Goal: Information Seeking & Learning: Find contact information

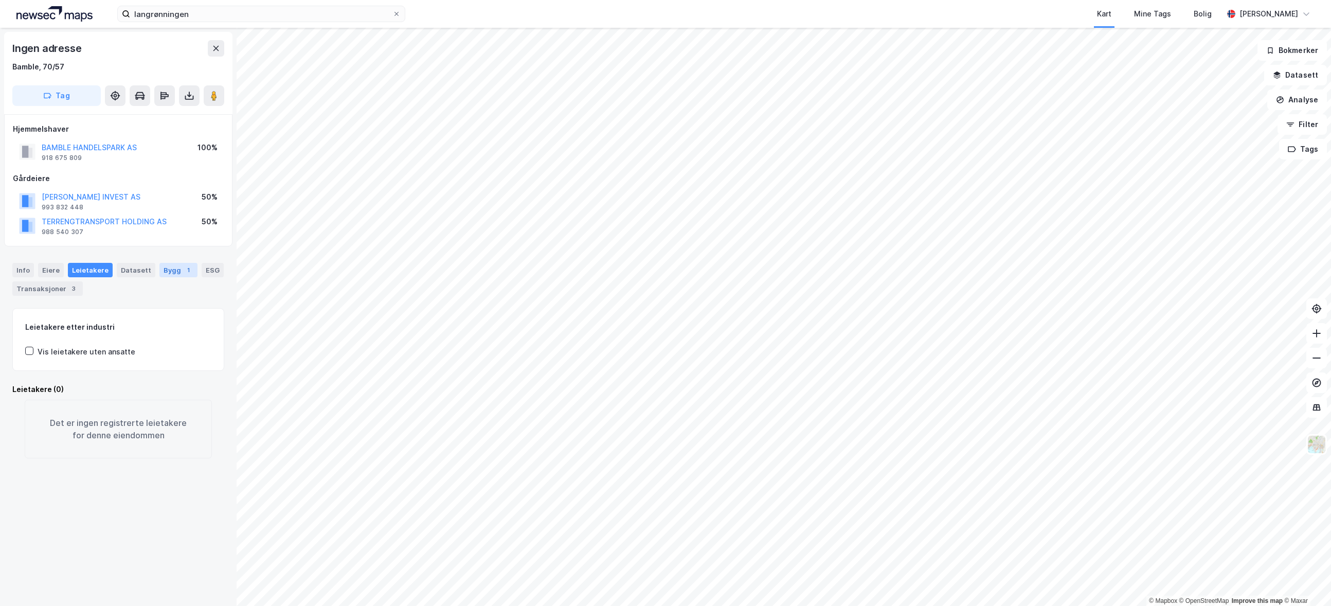
click at [161, 274] on div "Bygg 1" at bounding box center [178, 270] width 38 height 14
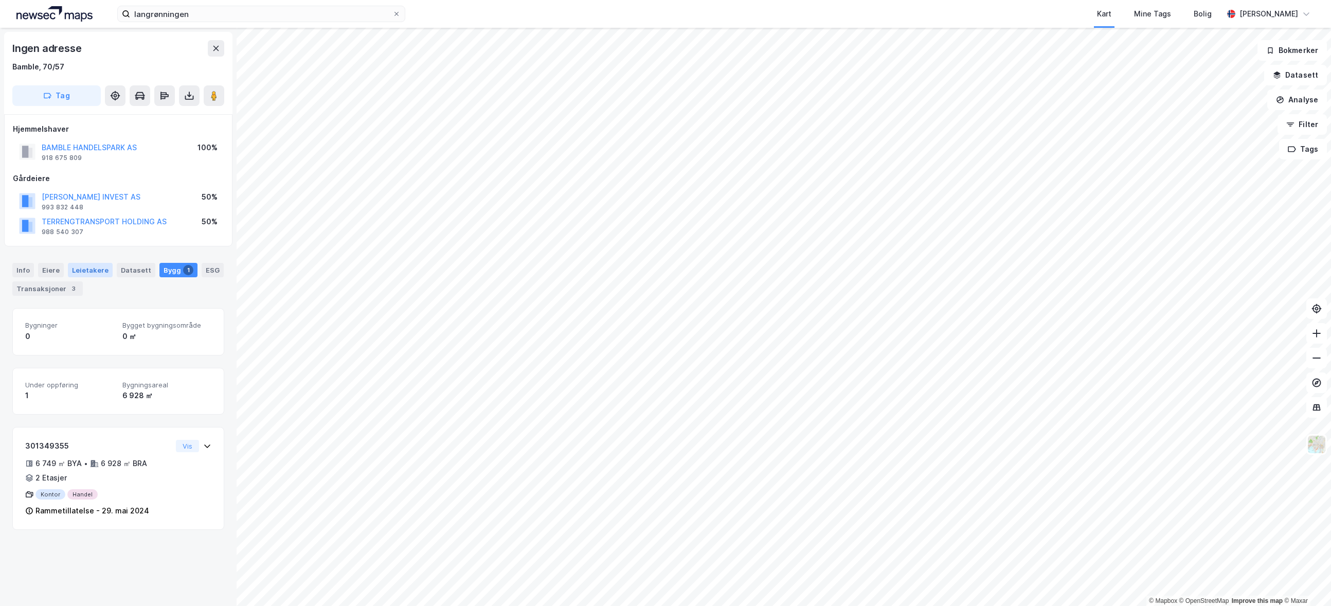
click at [102, 273] on div "Leietakere" at bounding box center [90, 270] width 45 height 14
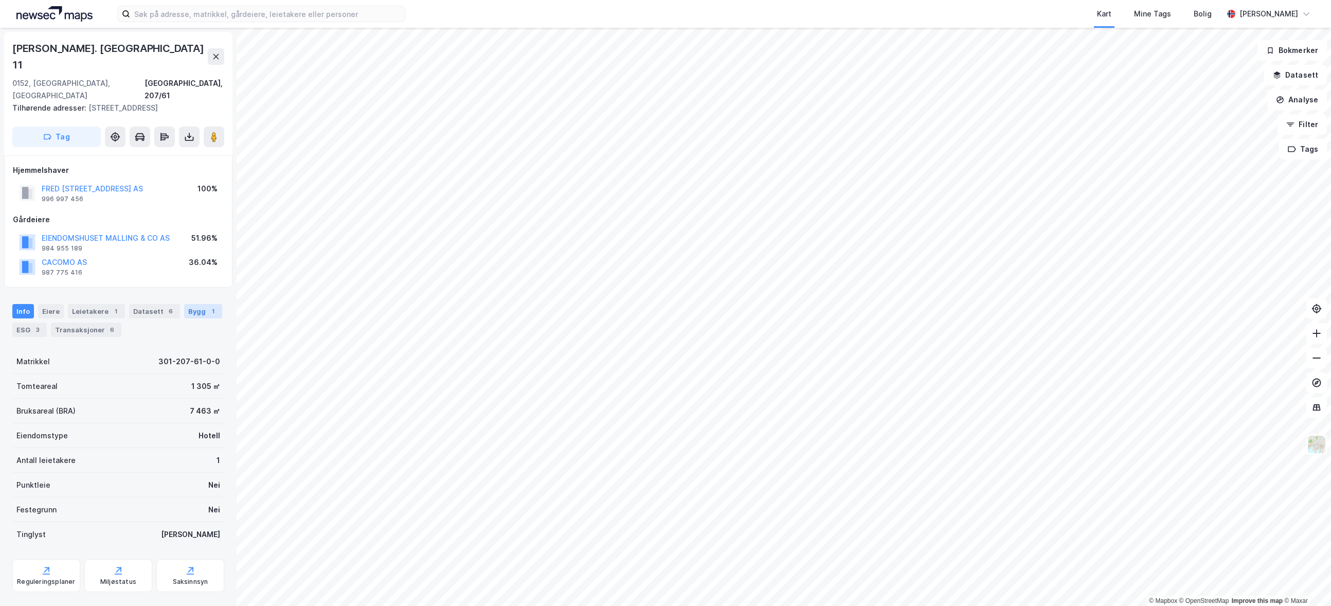
click at [192, 304] on div "Bygg 1" at bounding box center [203, 311] width 38 height 14
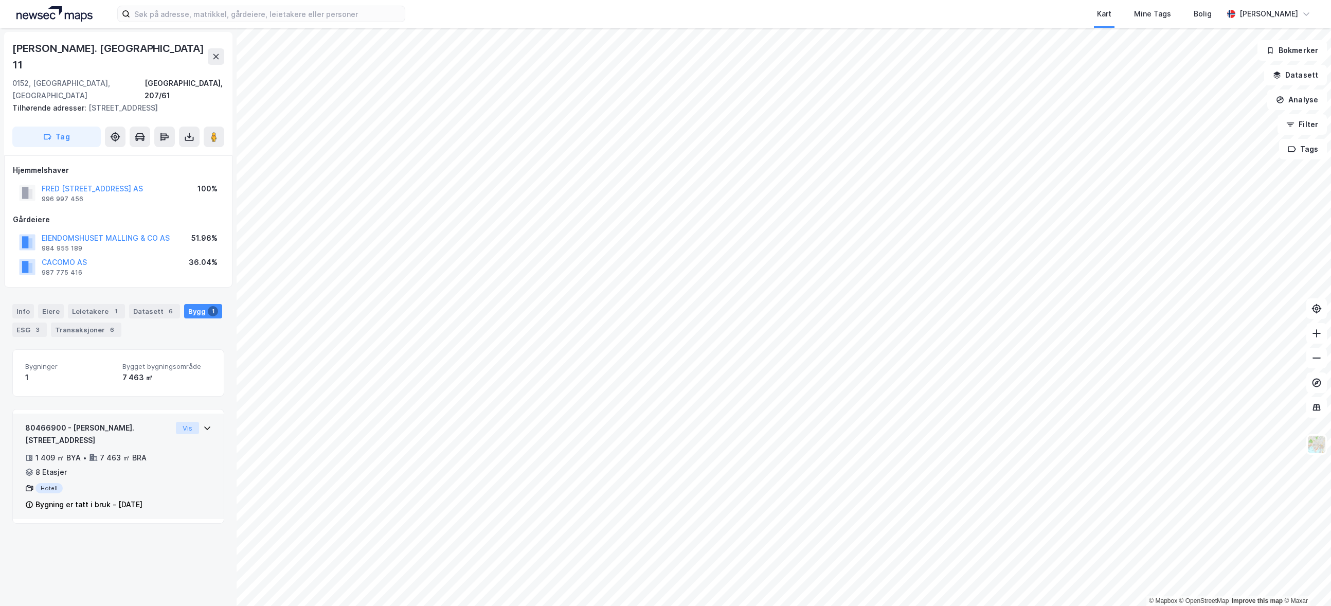
click at [177, 422] on button "Vis" at bounding box center [187, 428] width 23 height 12
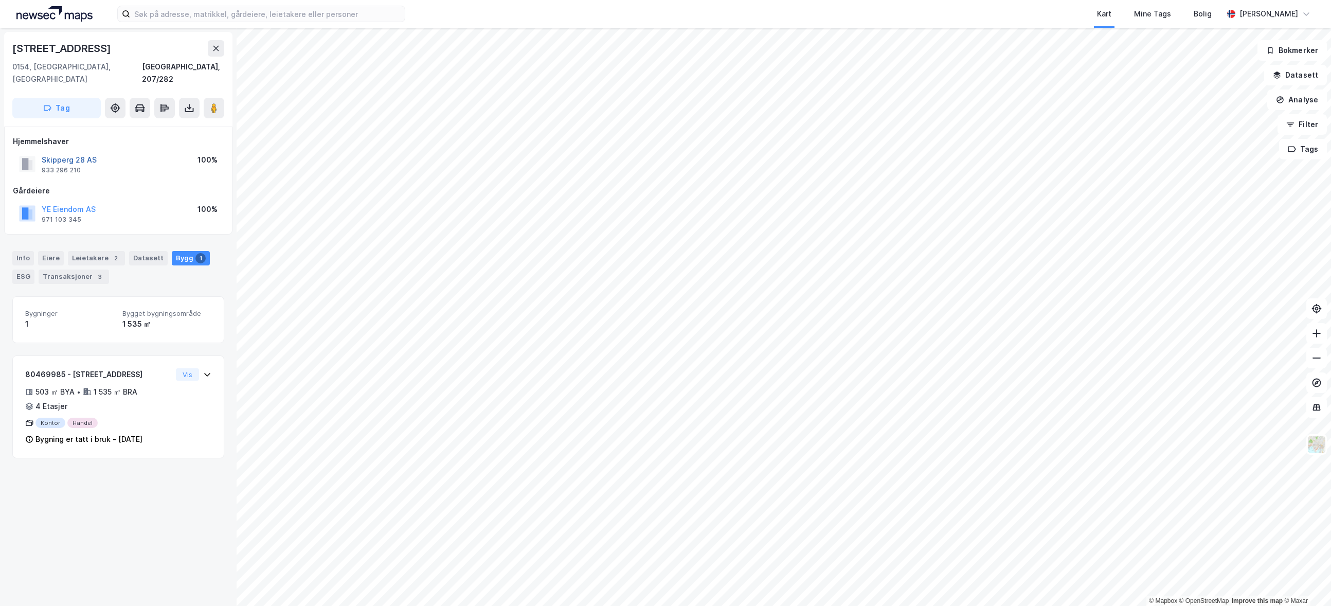
click at [0, 0] on button "Skipperg 28 AS" at bounding box center [0, 0] width 0 height 0
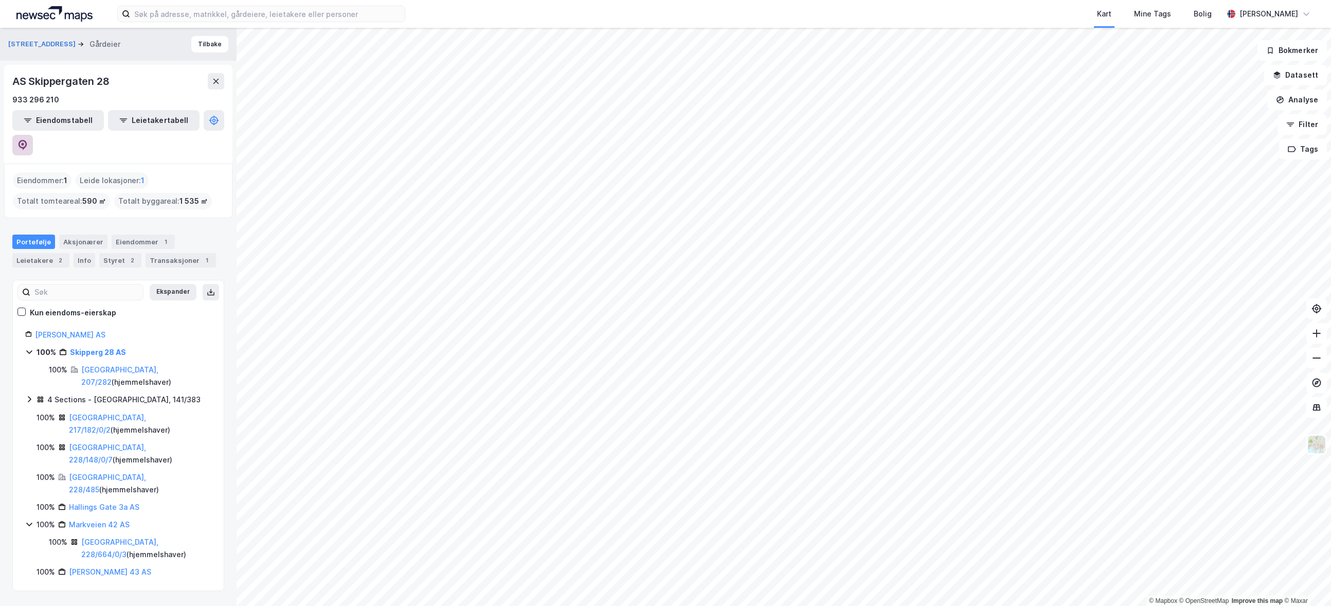
click at [33, 135] on button at bounding box center [22, 145] width 21 height 21
